Goal: Task Accomplishment & Management: Use online tool/utility

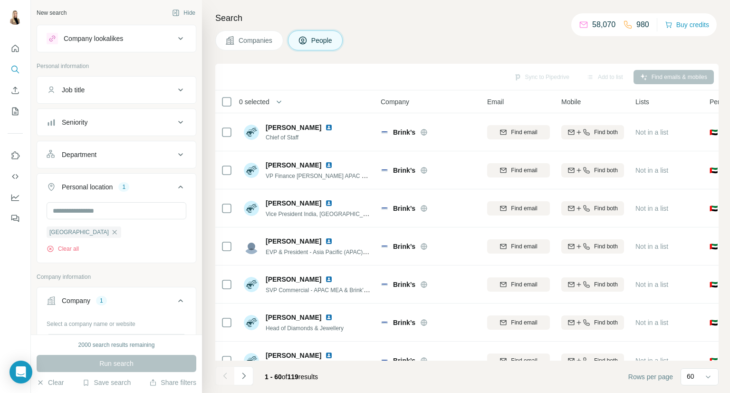
scroll to position [126, 0]
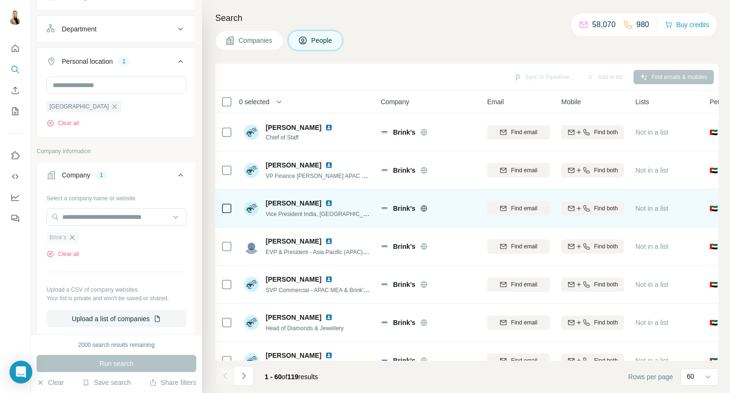
click at [327, 204] on img at bounding box center [329, 203] width 8 height 8
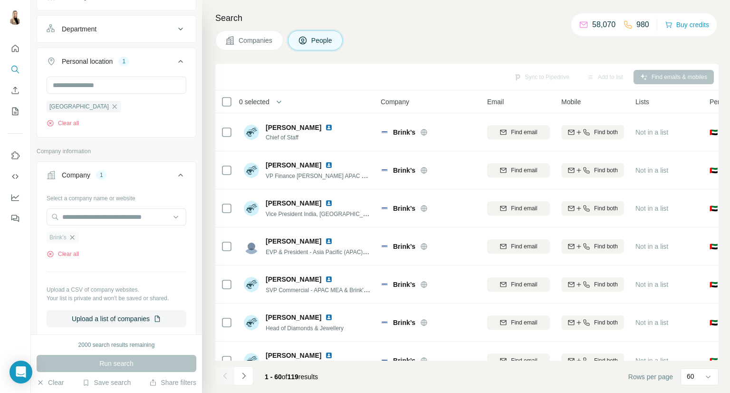
click at [75, 238] on icon "button" at bounding box center [72, 237] width 8 height 8
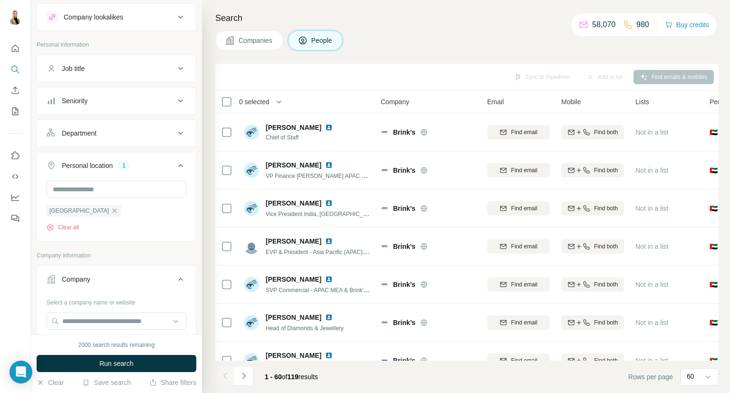
scroll to position [0, 0]
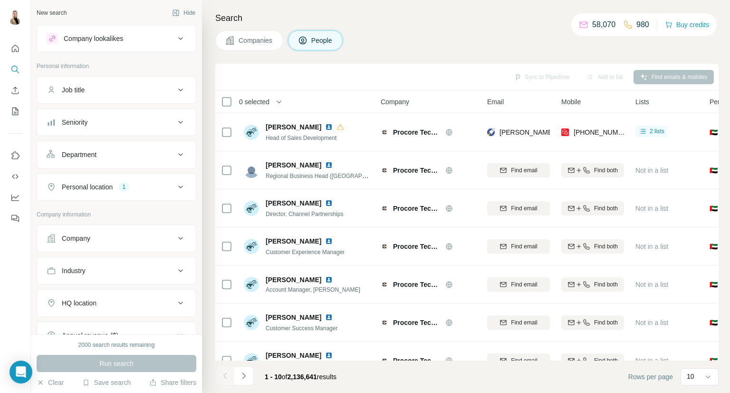
click at [149, 266] on div "Industry" at bounding box center [111, 271] width 128 height 10
click at [155, 290] on input at bounding box center [111, 294] width 117 height 10
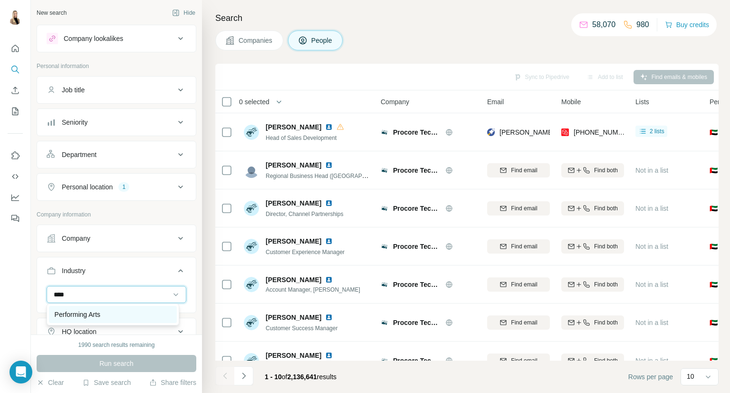
type input "****"
click at [134, 316] on div "Performing Arts" at bounding box center [113, 314] width 116 height 10
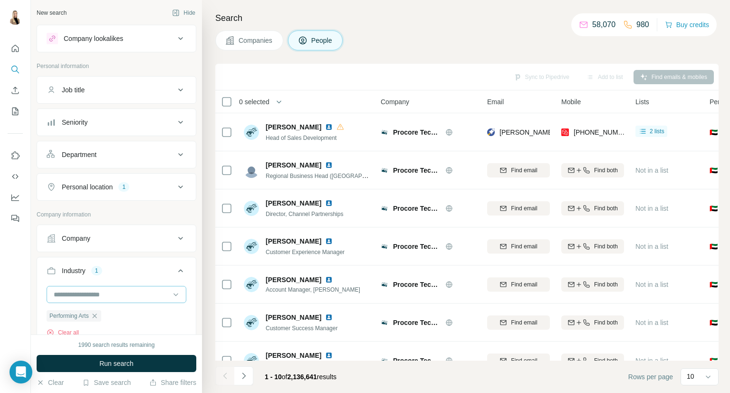
click at [122, 292] on input at bounding box center [111, 294] width 117 height 10
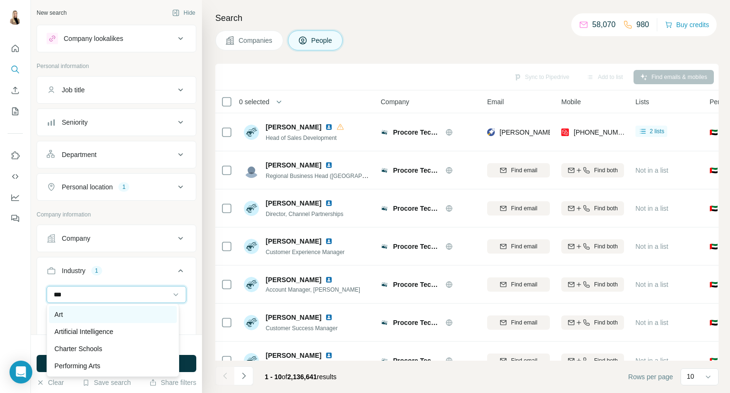
type input "***"
click at [120, 309] on div "Art" at bounding box center [113, 314] width 128 height 17
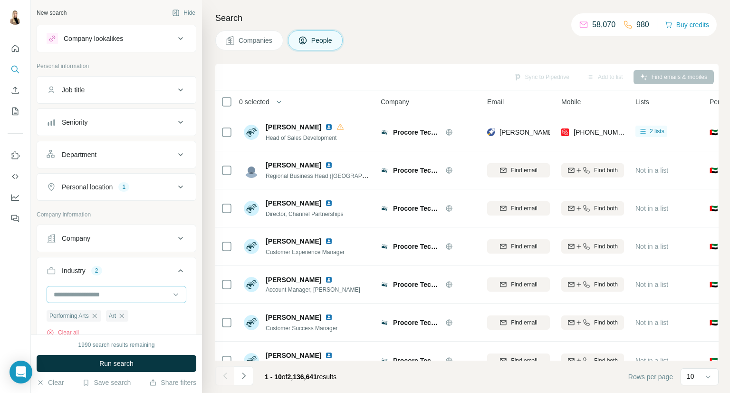
click at [114, 295] on input at bounding box center [111, 294] width 117 height 10
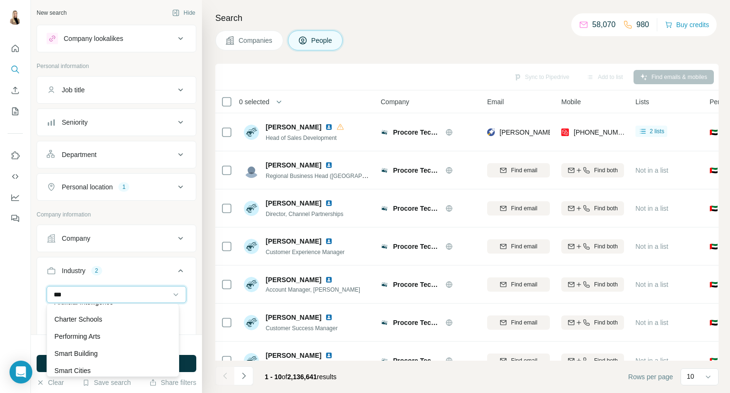
scroll to position [51, 0]
type input "***"
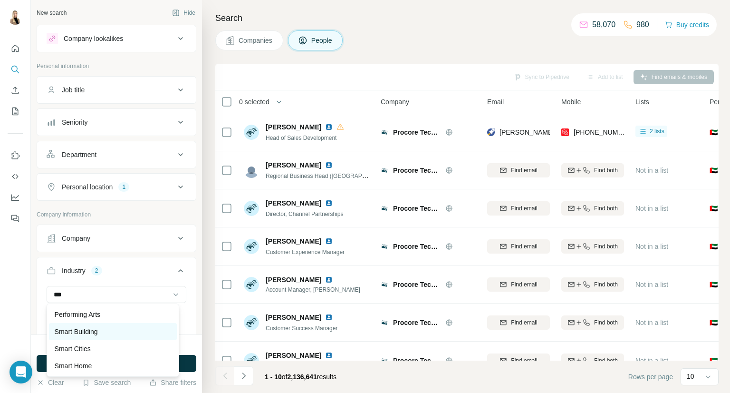
click at [116, 332] on div "Smart Building" at bounding box center [113, 332] width 116 height 10
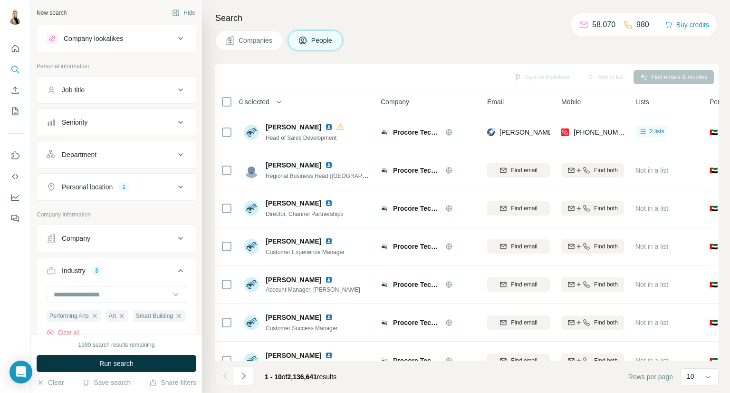
click at [168, 193] on button "Personal location 1" at bounding box center [116, 186] width 159 height 23
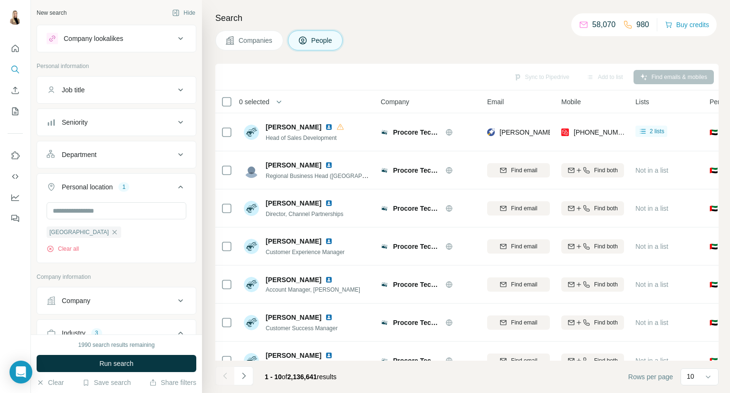
click at [168, 193] on button "Personal location 1" at bounding box center [116, 188] width 159 height 27
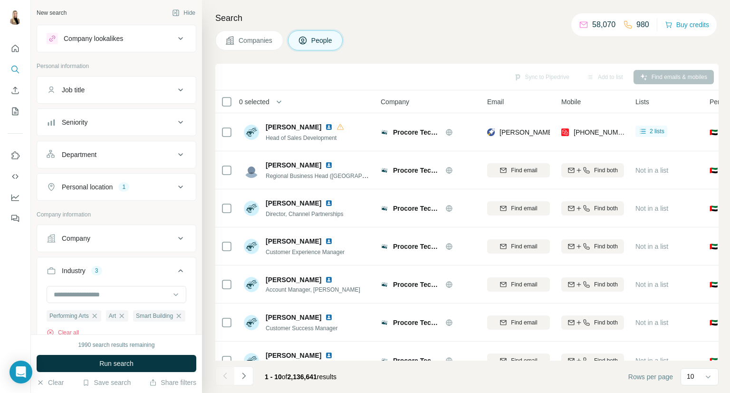
click at [128, 164] on button "Department" at bounding box center [116, 154] width 159 height 23
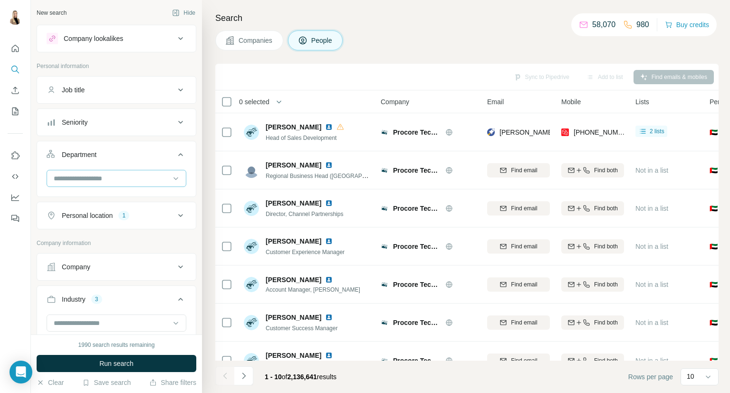
click at [141, 180] on input at bounding box center [111, 178] width 117 height 10
type input "**"
click at [138, 195] on div "HR" at bounding box center [113, 199] width 116 height 10
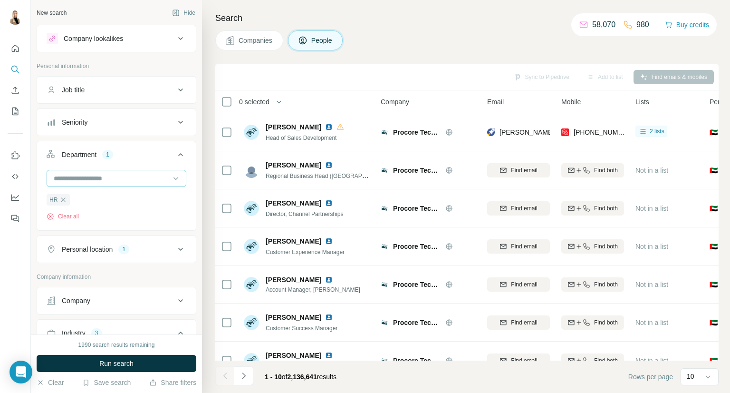
click at [139, 180] on input at bounding box center [111, 178] width 117 height 10
type input "***"
click at [136, 192] on div "Procurement" at bounding box center [113, 199] width 128 height 17
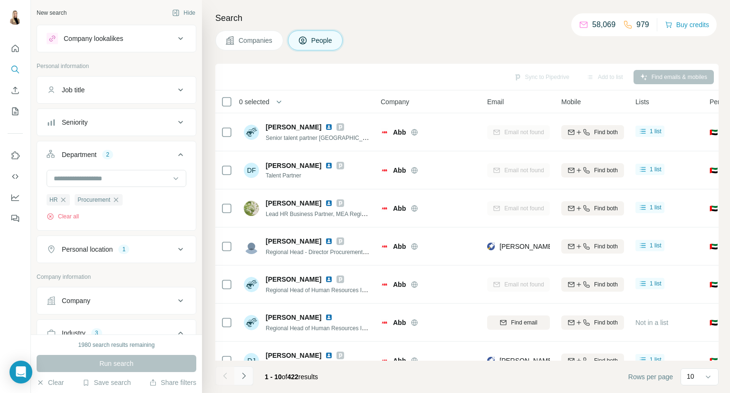
click at [245, 377] on icon "Navigate to next page" at bounding box center [244, 376] width 10 height 10
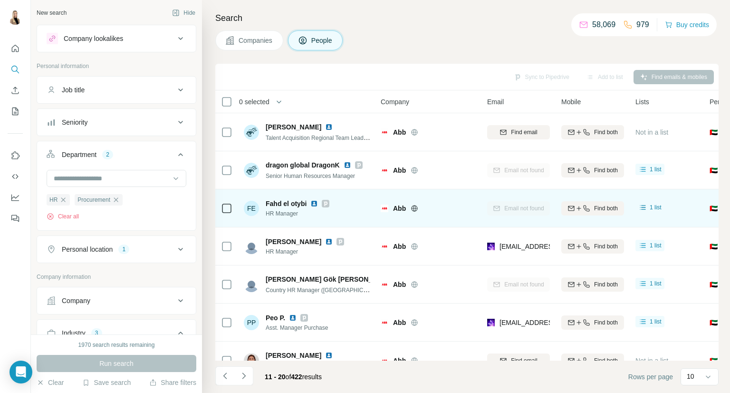
scroll to position [138, 0]
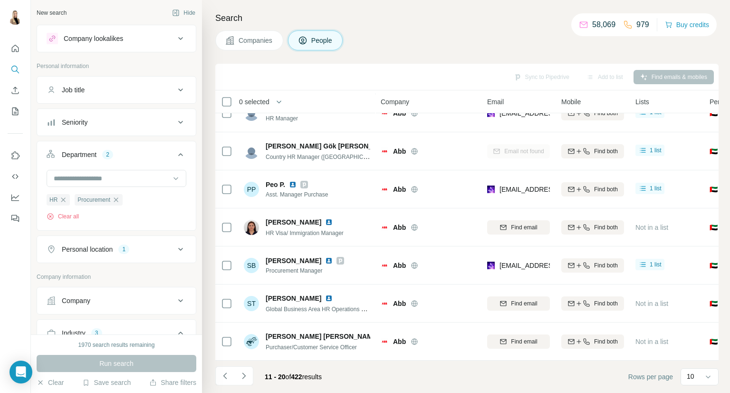
click at [241, 385] on button "Navigate to next page" at bounding box center [243, 375] width 19 height 19
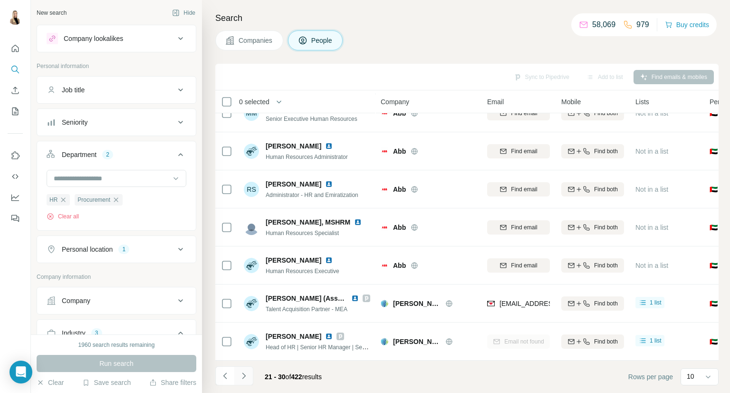
click at [246, 373] on icon "Navigate to next page" at bounding box center [244, 376] width 10 height 10
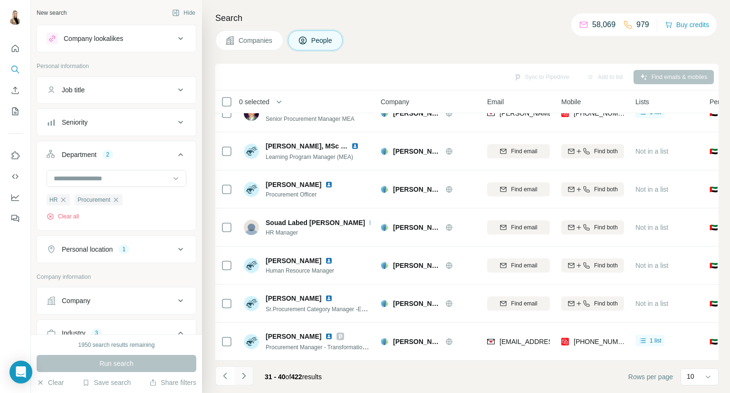
click at [246, 375] on icon "Navigate to next page" at bounding box center [244, 376] width 10 height 10
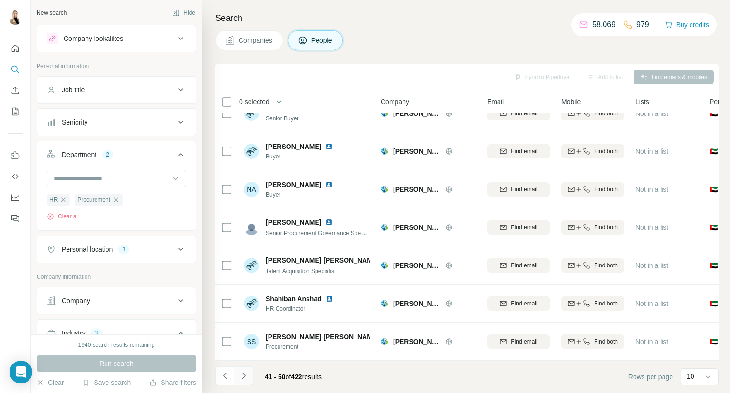
click at [243, 373] on icon "Navigate to next page" at bounding box center [244, 376] width 10 height 10
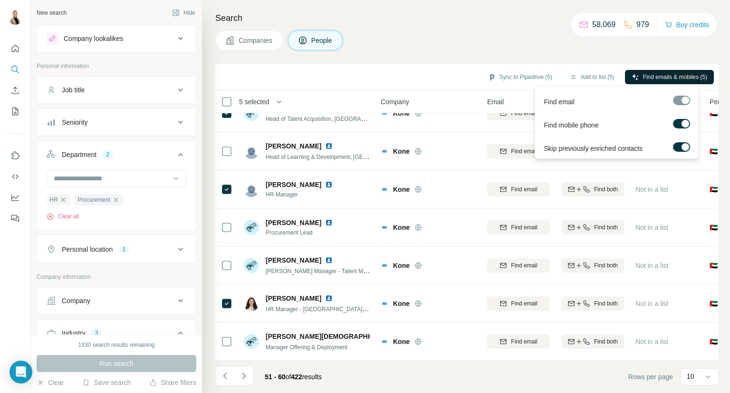
click at [663, 75] on span "Find emails & mobiles (5)" at bounding box center [675, 77] width 64 height 9
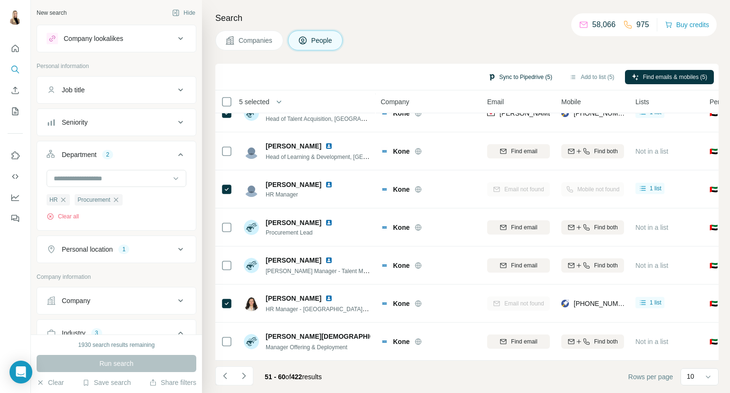
click at [534, 79] on button "Sync to Pipedrive (5)" at bounding box center [520, 77] width 77 height 14
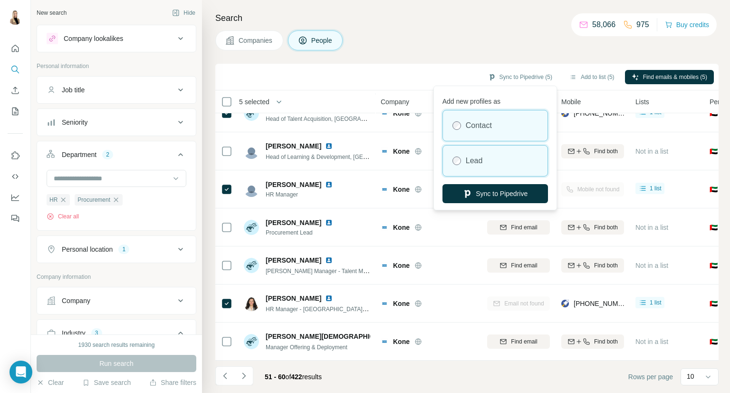
click at [514, 161] on div "Lead" at bounding box center [495, 160] width 105 height 30
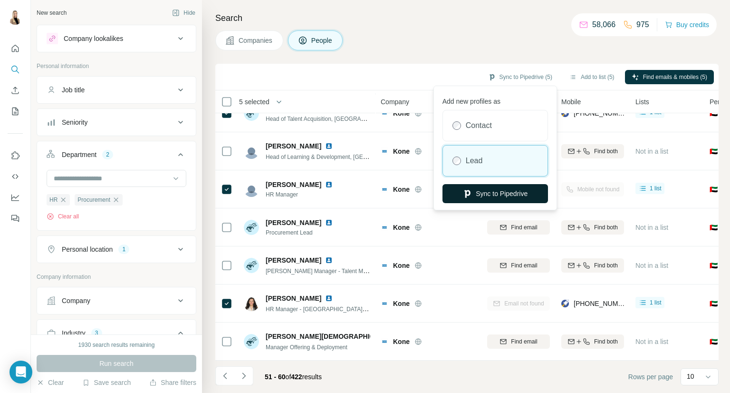
click at [521, 187] on button "Sync to Pipedrive" at bounding box center [496, 193] width 106 height 19
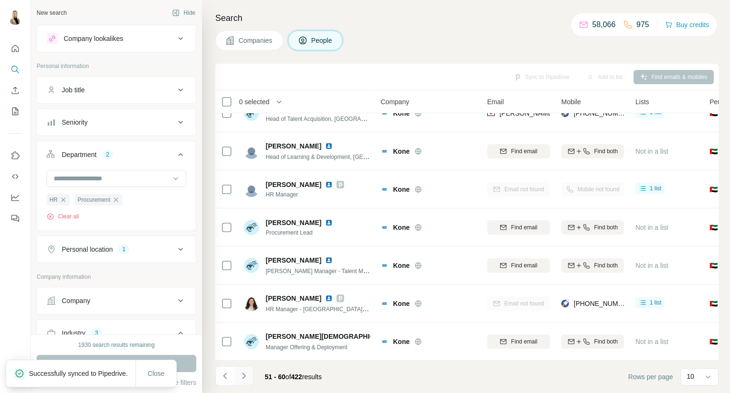
click at [243, 381] on button "Navigate to next page" at bounding box center [243, 375] width 19 height 19
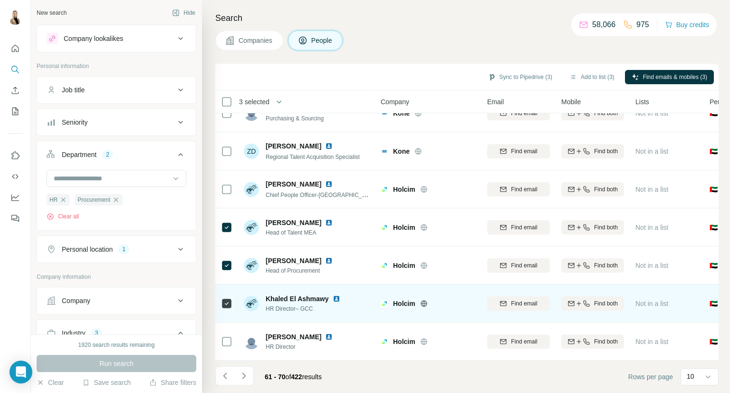
click at [337, 295] on img at bounding box center [337, 299] width 8 height 8
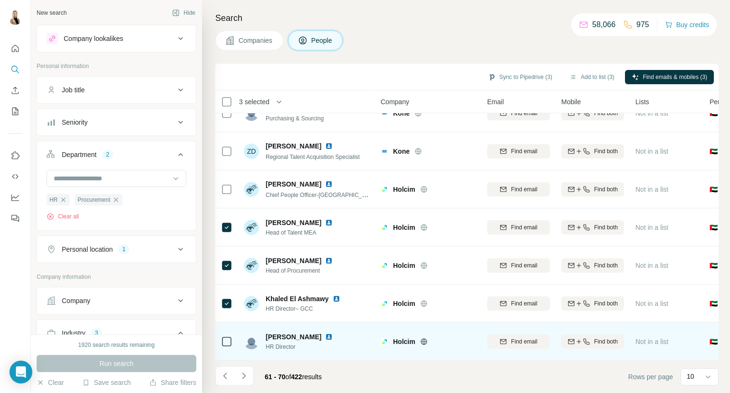
click at [333, 333] on img at bounding box center [329, 337] width 8 height 8
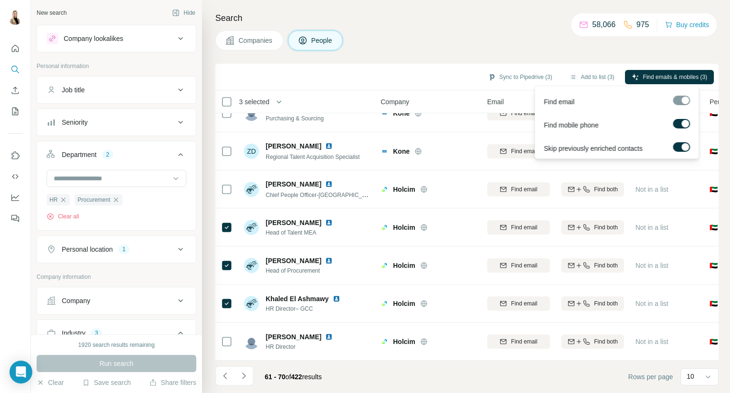
click at [680, 124] on label at bounding box center [681, 124] width 17 height 10
click at [688, 77] on span "Find emails (3)" at bounding box center [689, 77] width 38 height 9
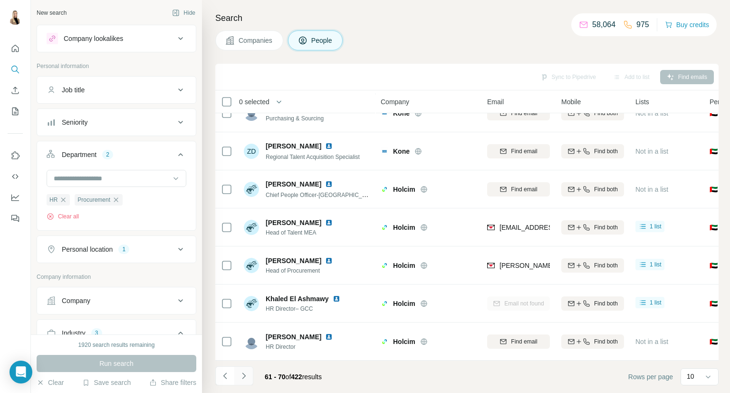
click at [247, 378] on icon "Navigate to next page" at bounding box center [244, 376] width 10 height 10
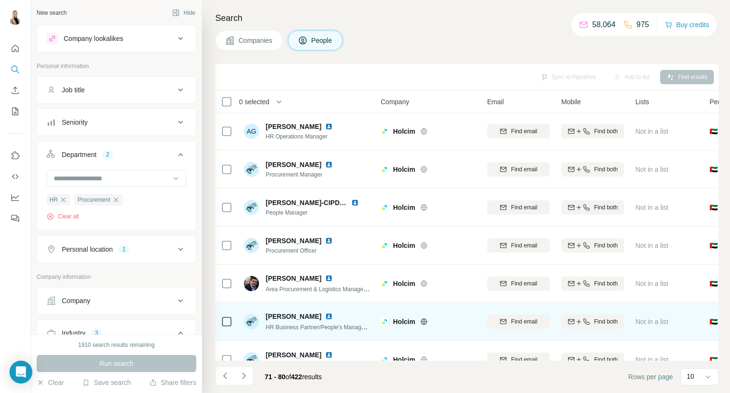
scroll to position [0, 0]
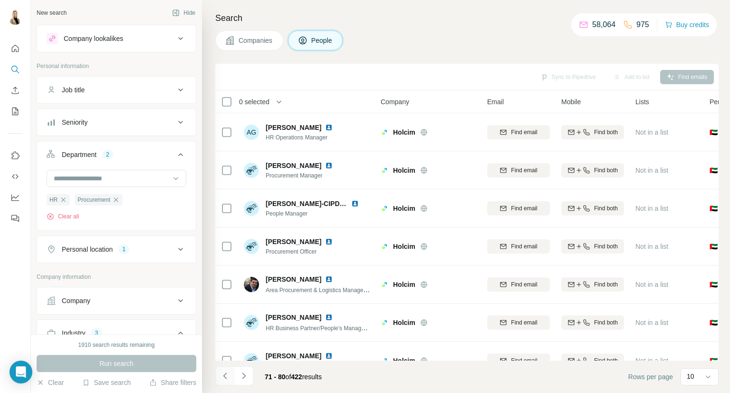
click at [229, 379] on icon "Navigate to previous page" at bounding box center [226, 376] width 10 height 10
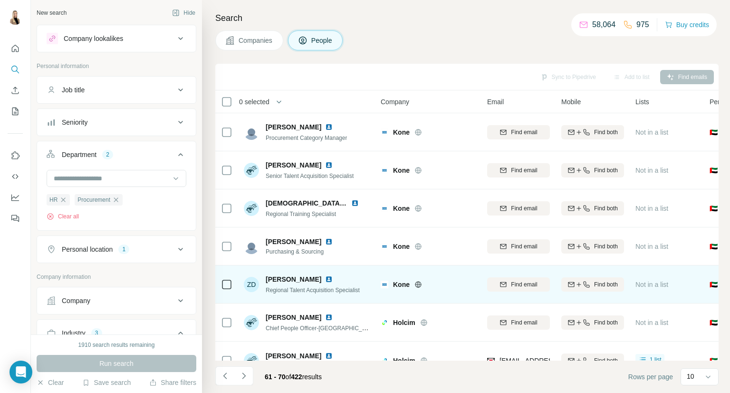
scroll to position [138, 0]
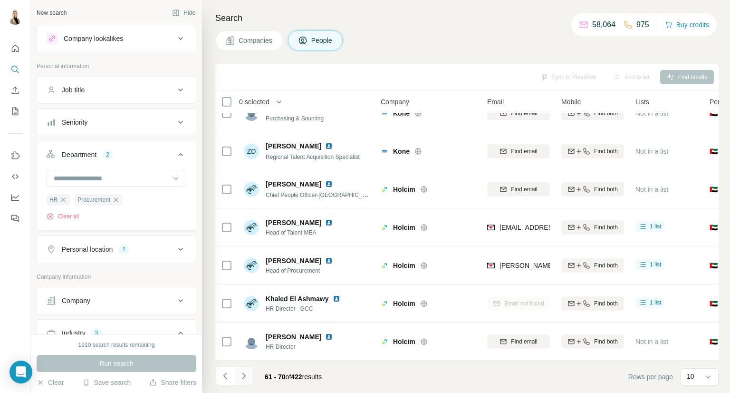
click at [248, 376] on button "Navigate to next page" at bounding box center [243, 375] width 19 height 19
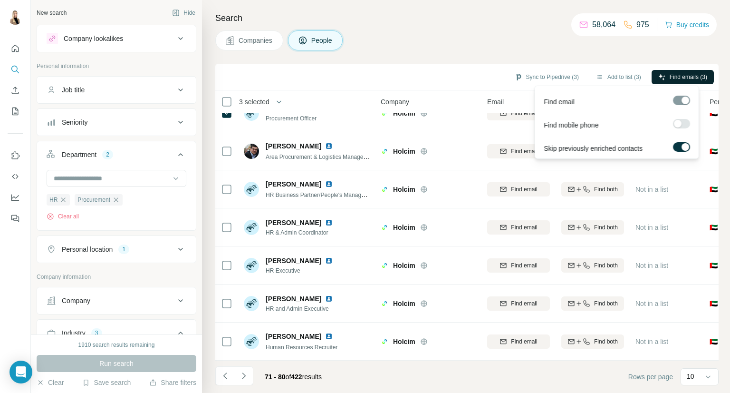
click at [688, 77] on span "Find emails (3)" at bounding box center [689, 77] width 38 height 9
